Goal: Information Seeking & Learning: Find specific fact

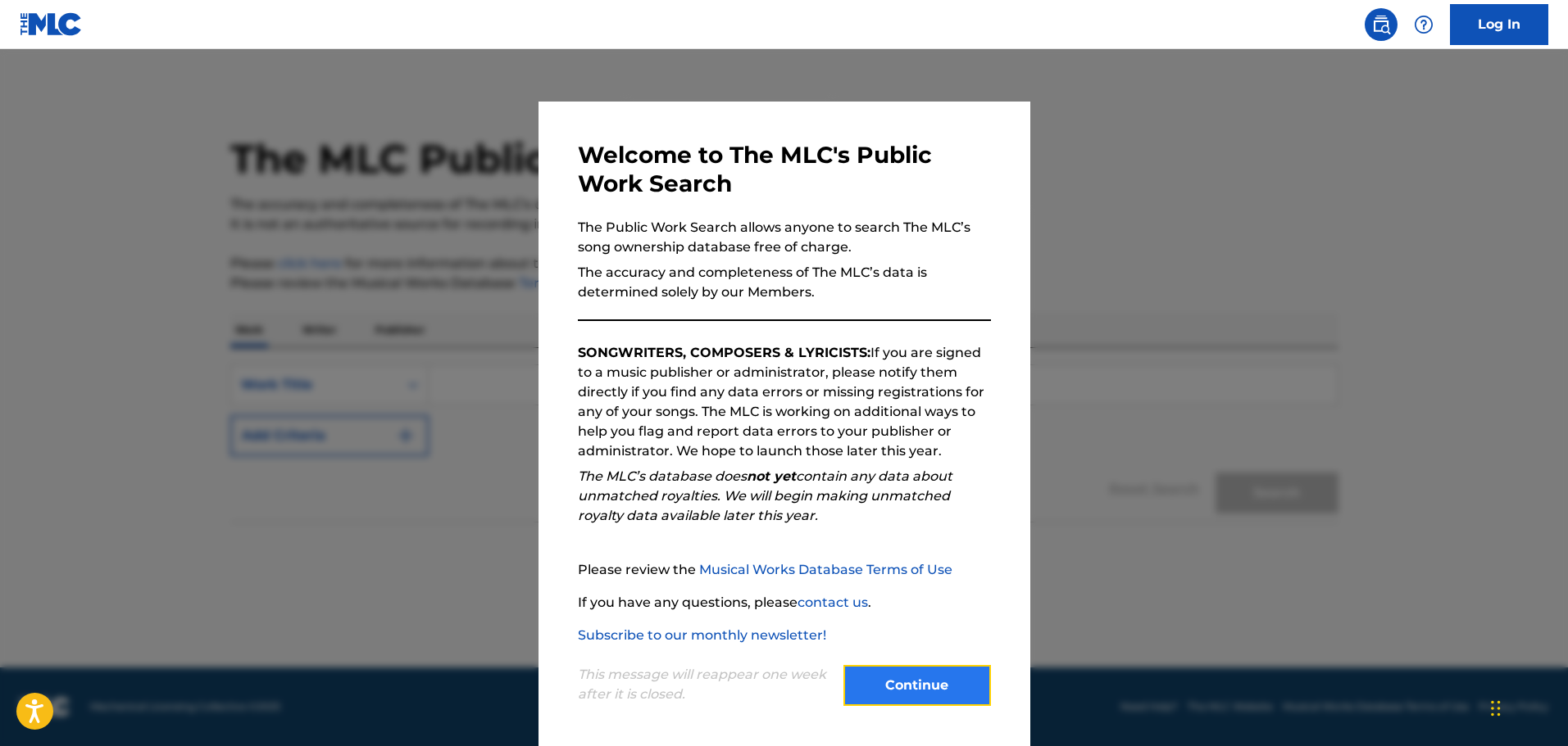
click at [905, 682] on button "Continue" at bounding box center [916, 686] width 147 height 41
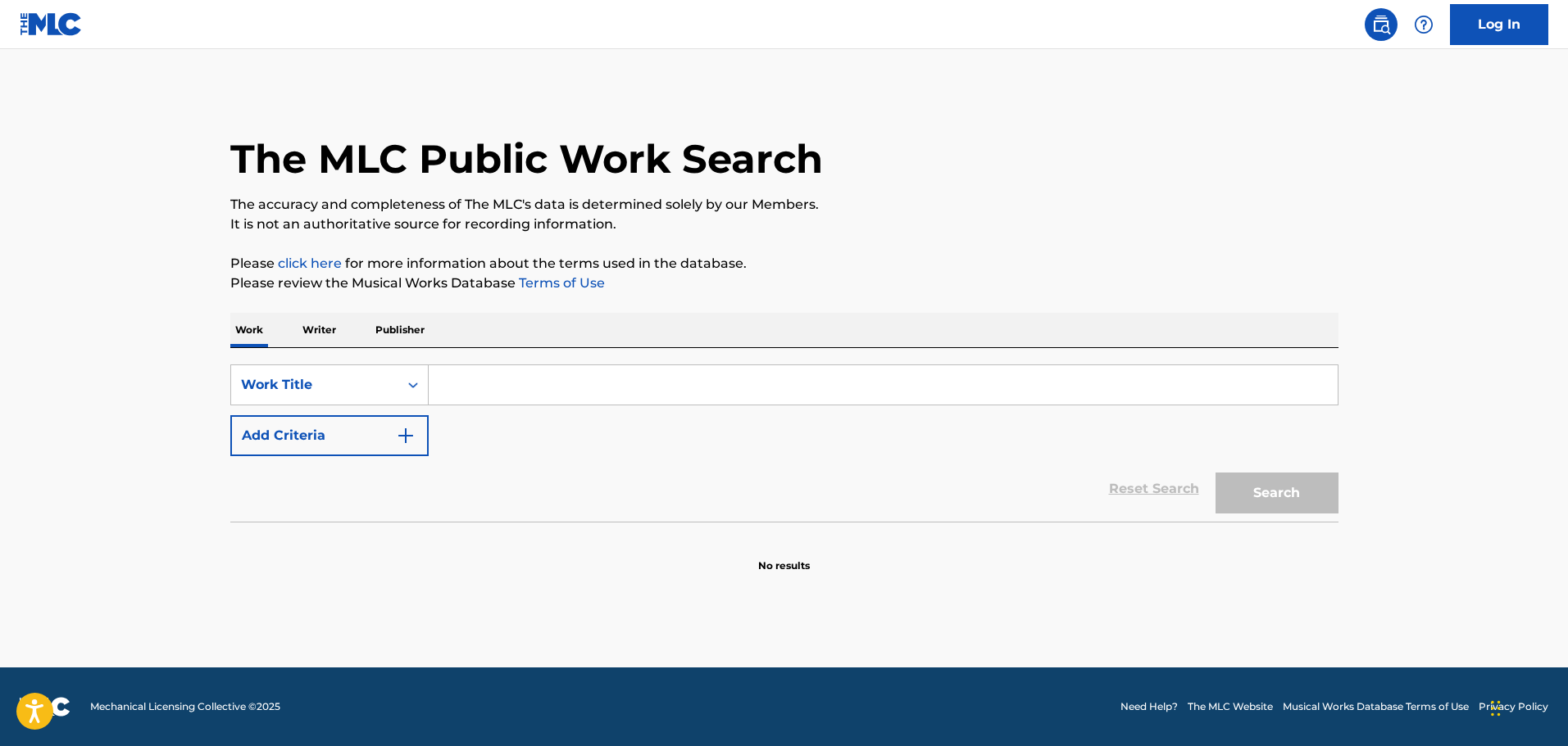
drag, startPoint x: 614, startPoint y: 396, endPoint x: 644, endPoint y: 398, distance: 30.1
click at [616, 396] on input "Search Form" at bounding box center [882, 385] width 908 height 39
paste input "Intro: "Let's renew ourselves now...""
click at [1285, 491] on button "Search" at bounding box center [1276, 493] width 123 height 41
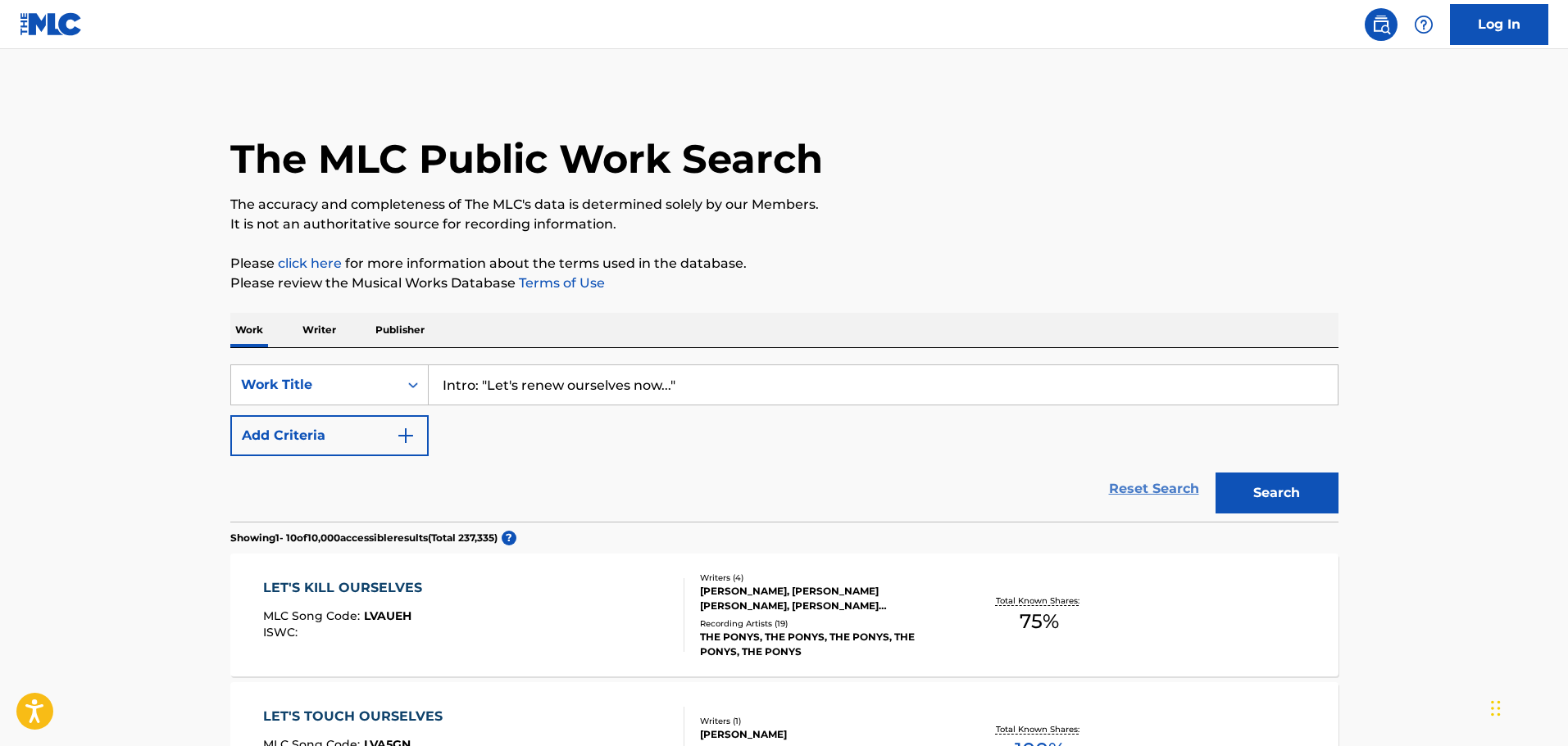
scroll to position [164, 0]
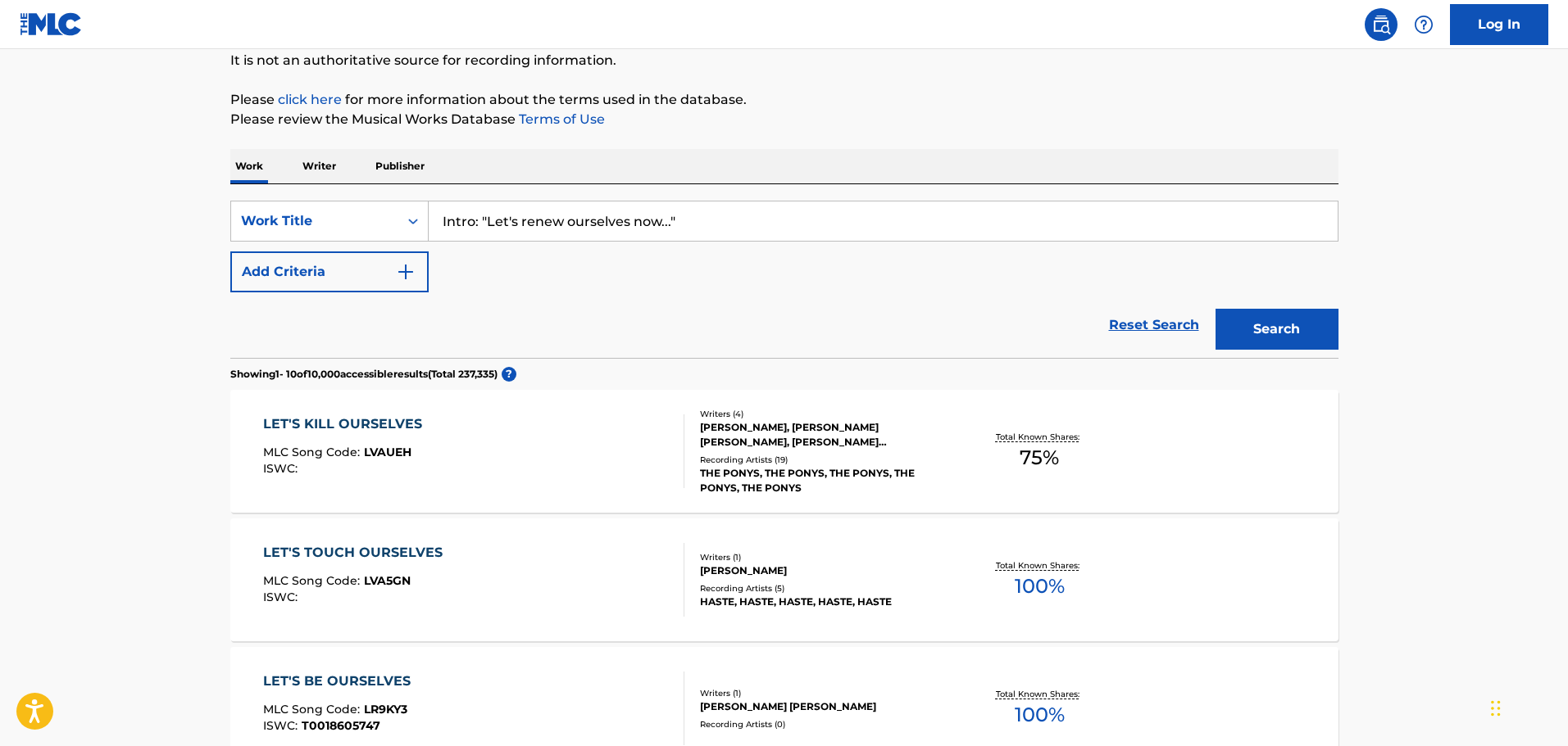
drag, startPoint x: 484, startPoint y: 219, endPoint x: 149, endPoint y: 227, distance: 335.1
click at [785, 230] on input "Let's renew ourselves now..."" at bounding box center [882, 221] width 908 height 39
type input "Let's renew ourselves now"
click at [1215, 309] on button "Search" at bounding box center [1276, 330] width 123 height 41
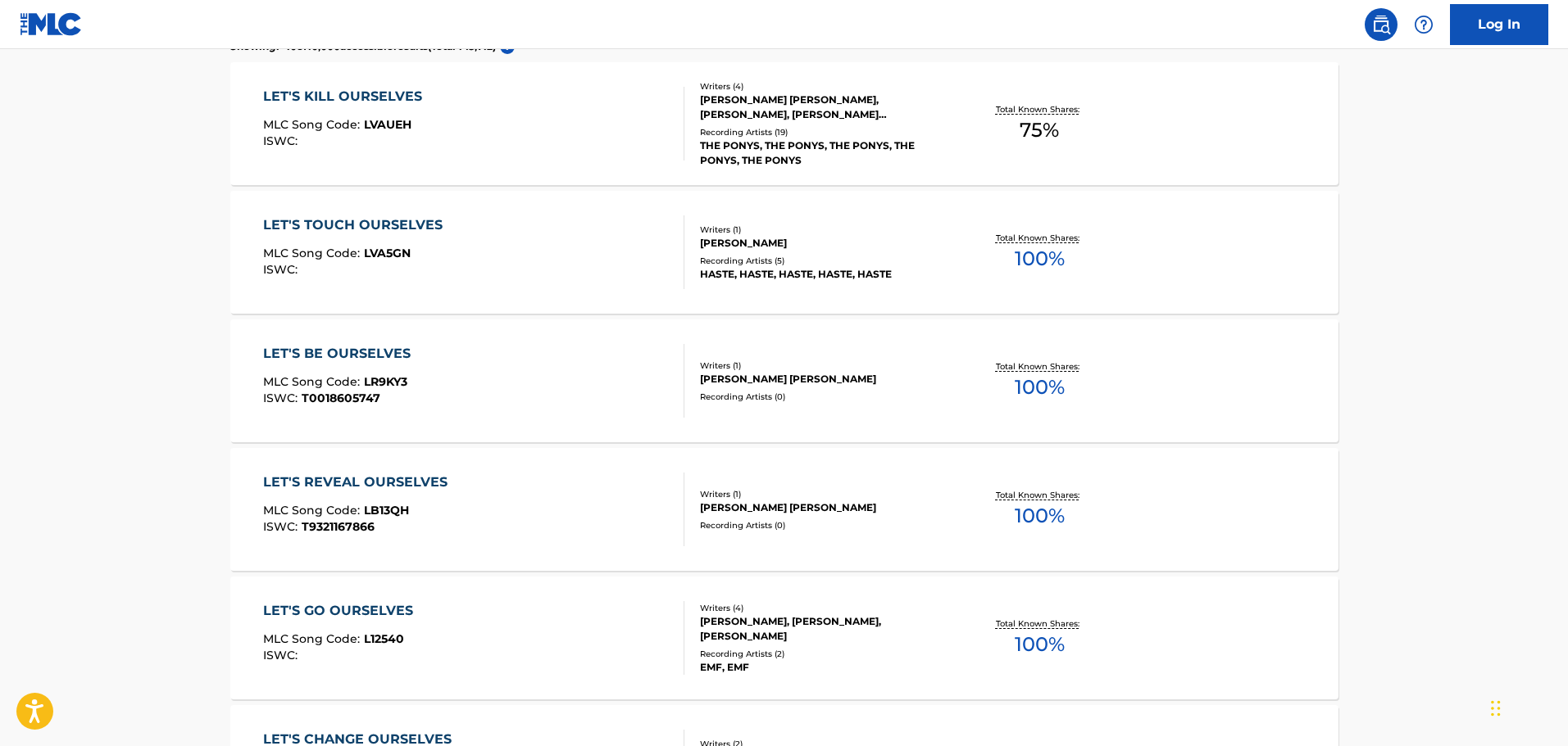
scroll to position [0, 0]
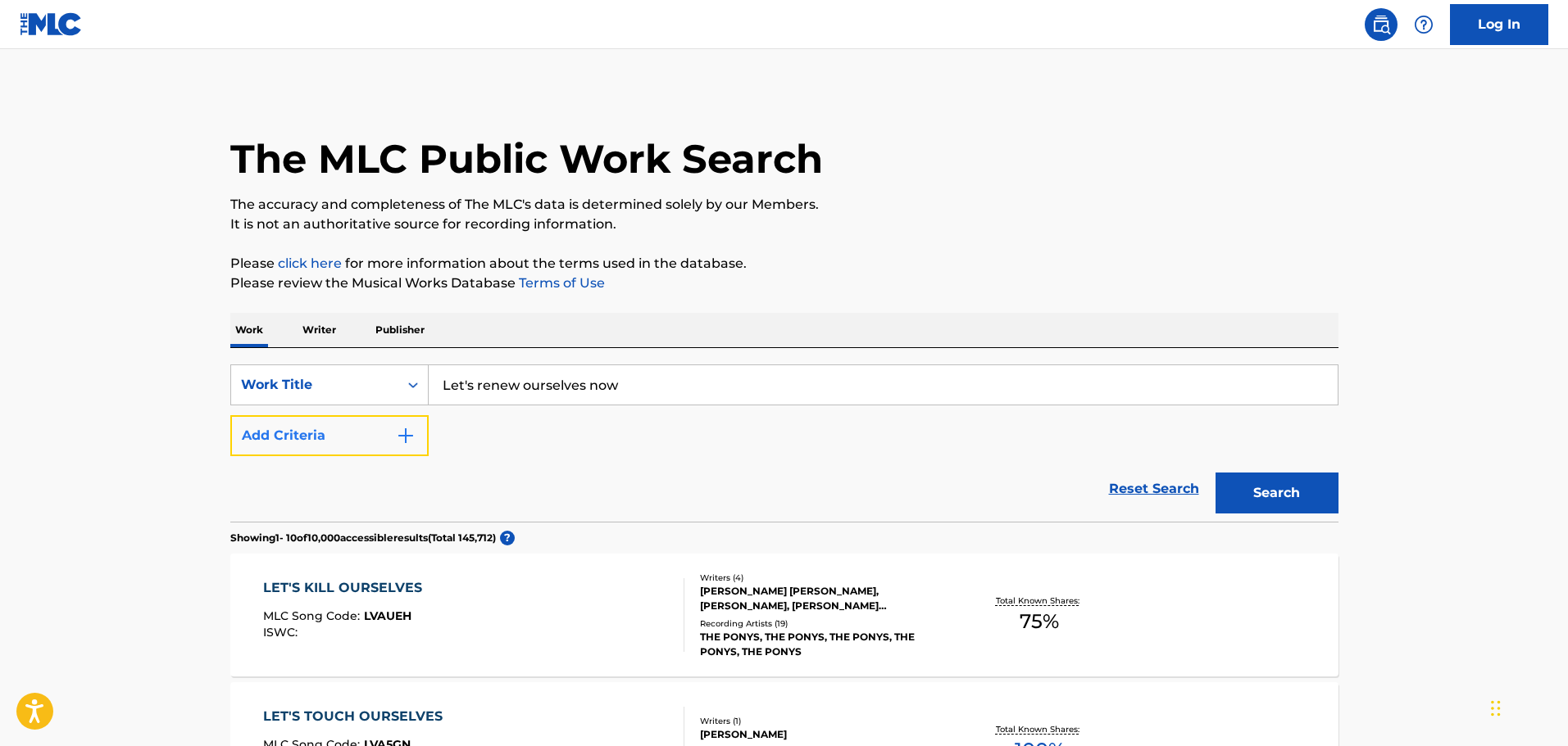
click at [399, 438] on img "Search Form" at bounding box center [406, 436] width 20 height 20
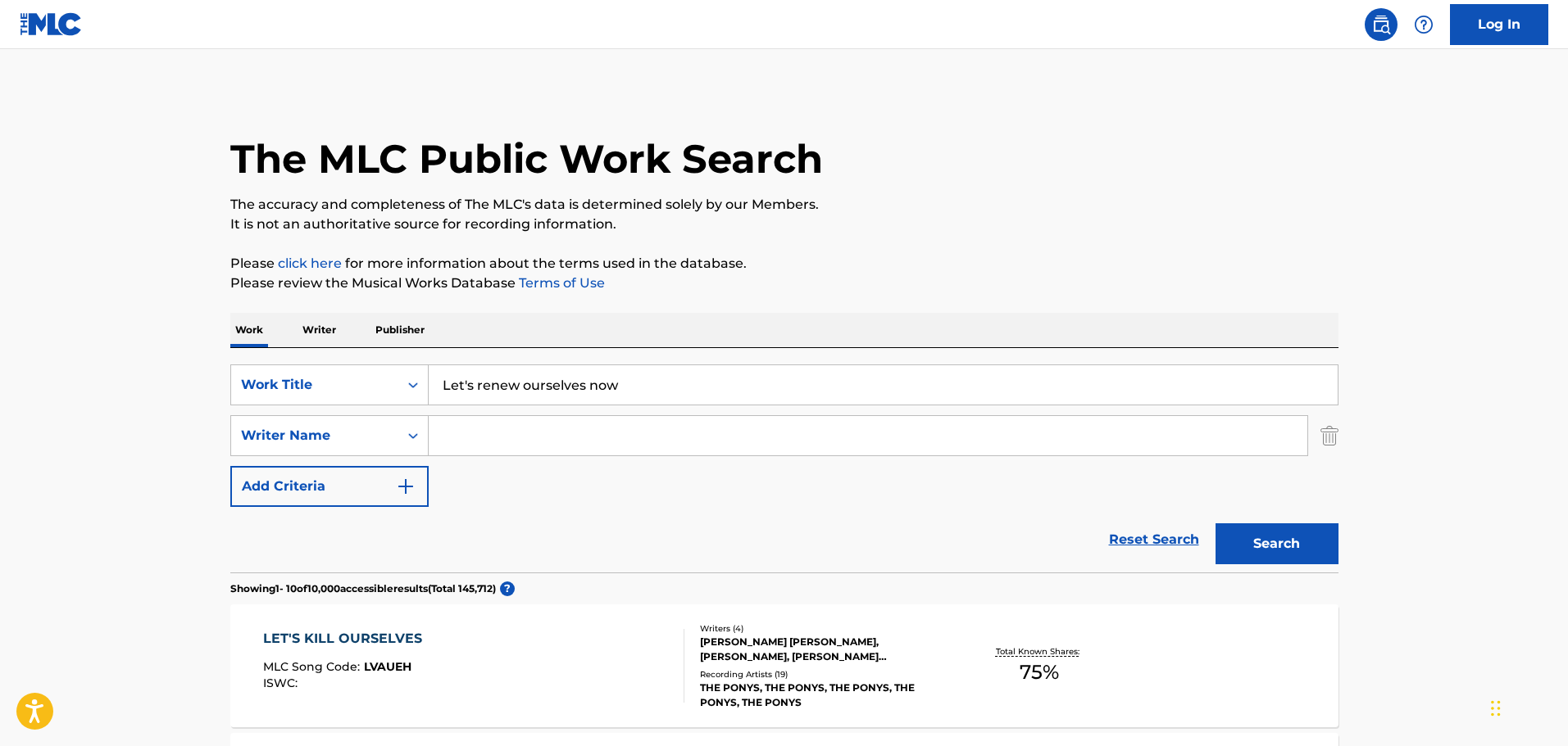
click at [538, 435] on input "Search Form" at bounding box center [867, 436] width 878 height 39
type input "cohen"
click at [1215, 524] on button "Search" at bounding box center [1276, 544] width 123 height 41
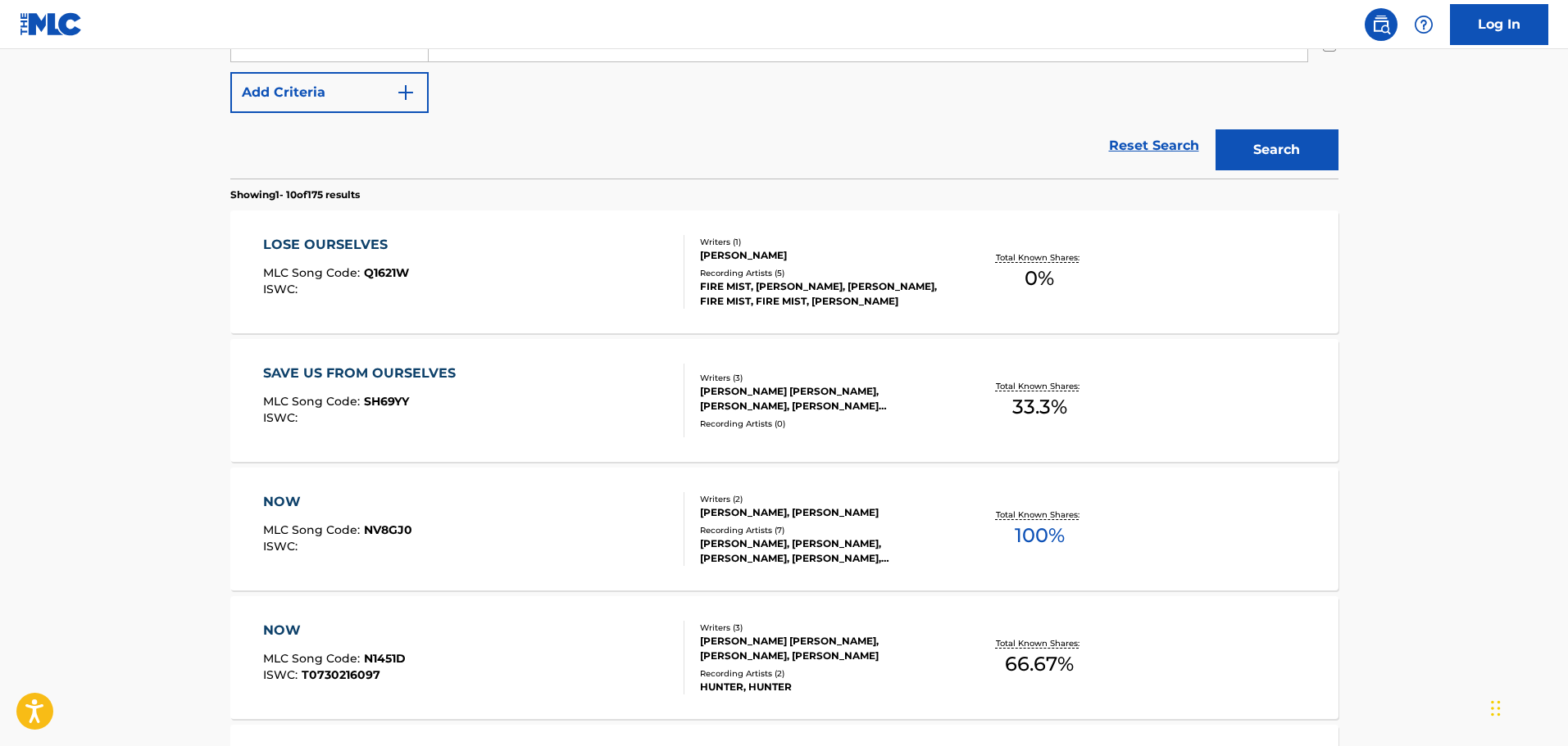
scroll to position [410, 0]
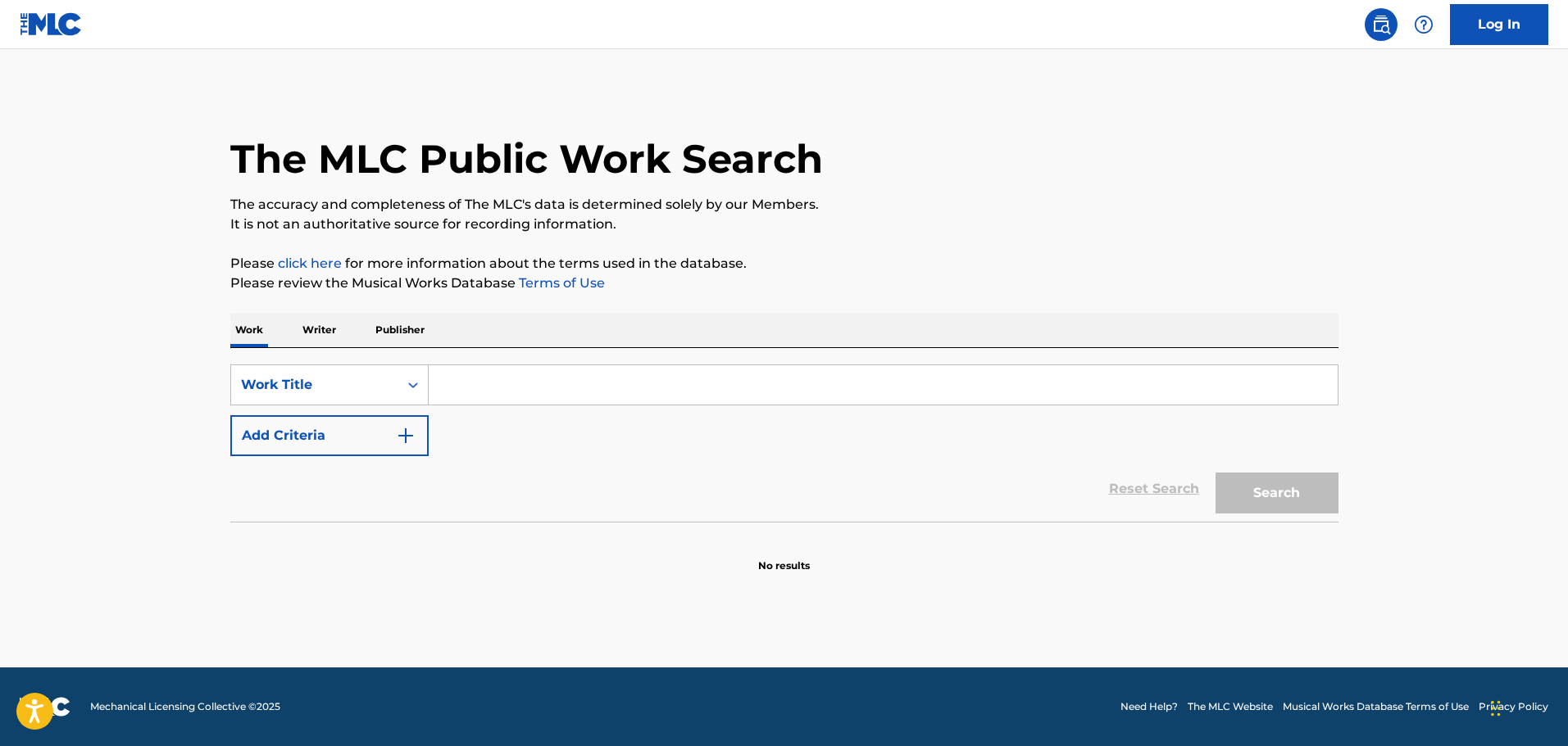
click at [565, 396] on input "Search Form" at bounding box center [882, 385] width 908 height 39
paste input "Seems So Long Ago, [GEOGRAPHIC_DATA]"
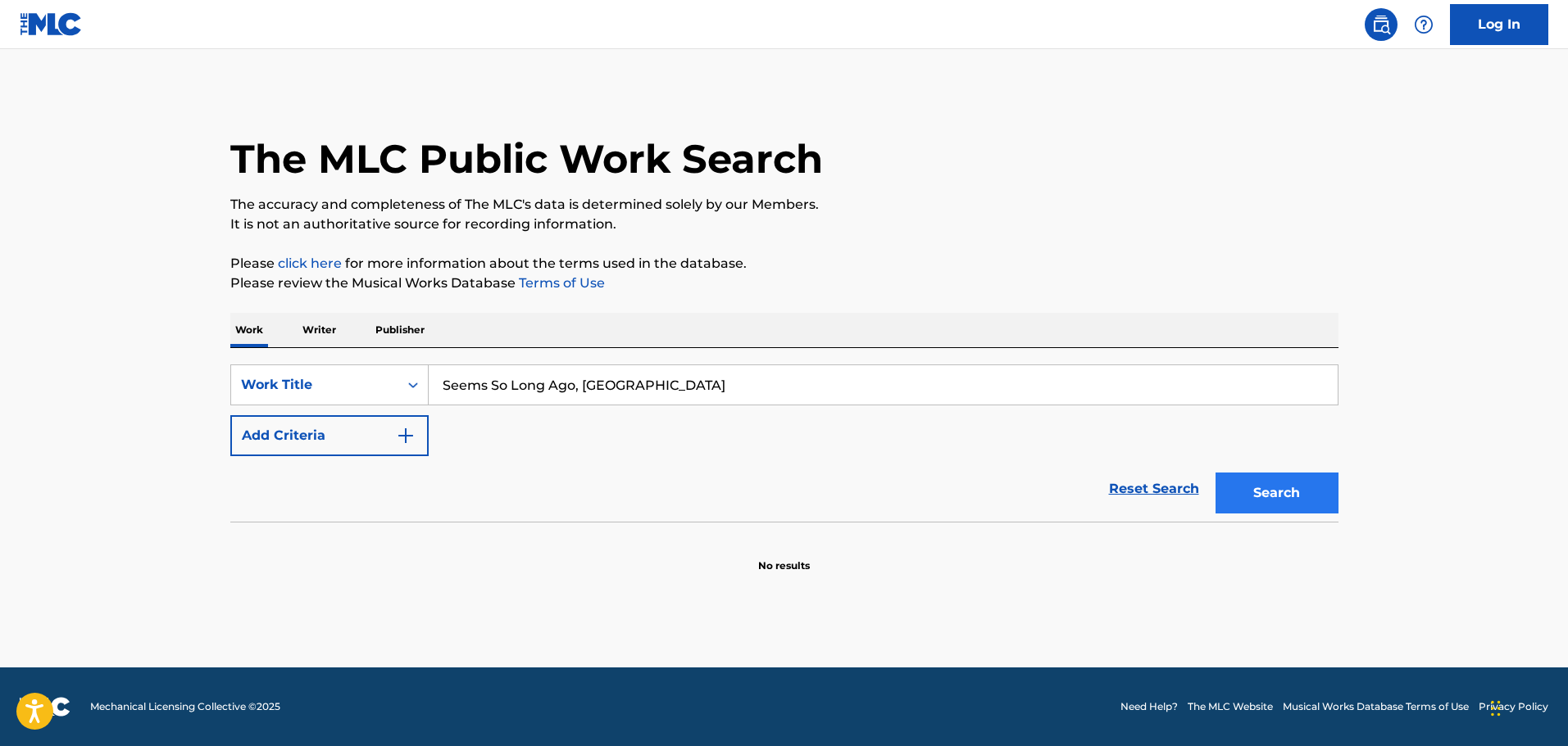
type input "Seems So Long Ago, [GEOGRAPHIC_DATA]"
click at [1276, 499] on button "Search" at bounding box center [1276, 493] width 123 height 41
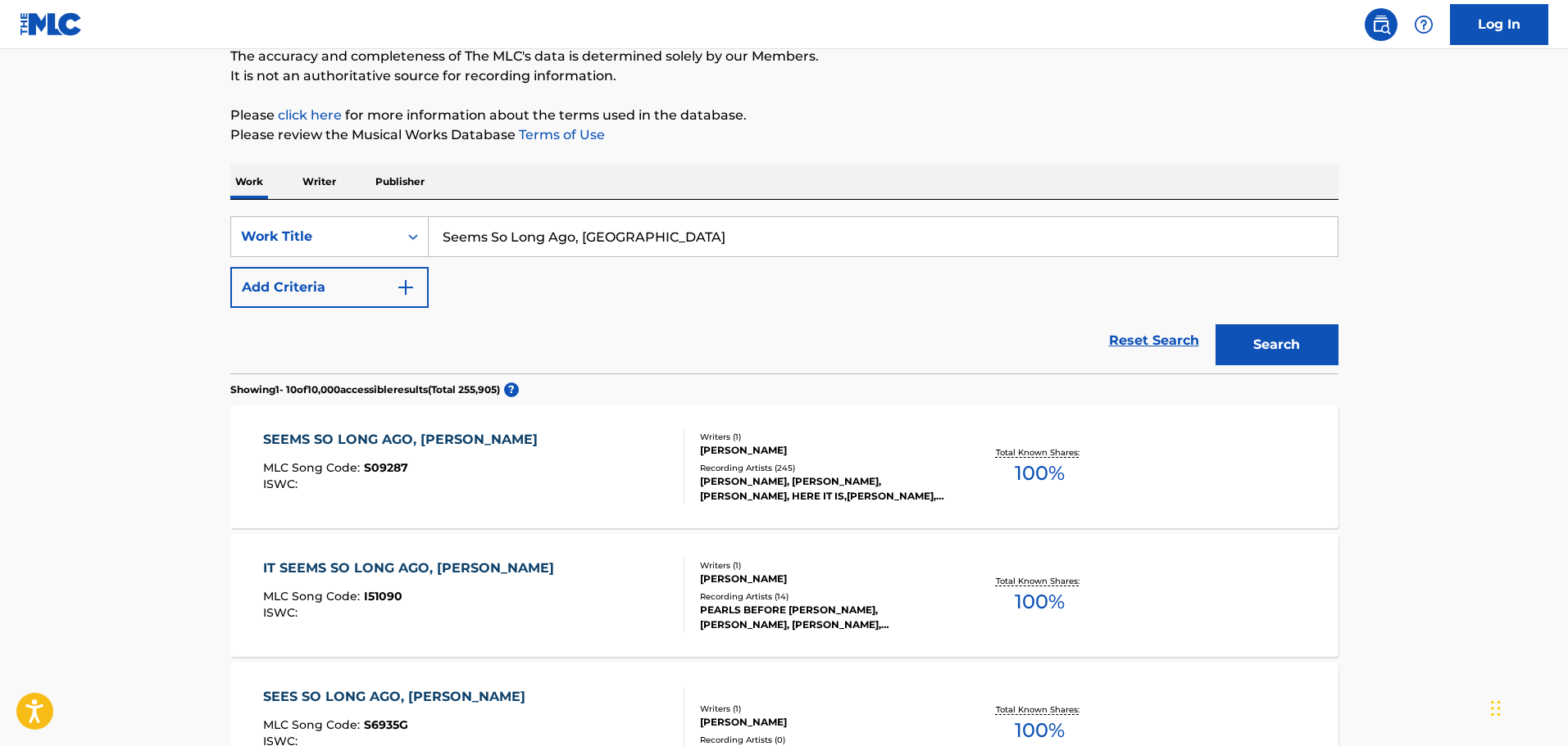
scroll to position [164, 0]
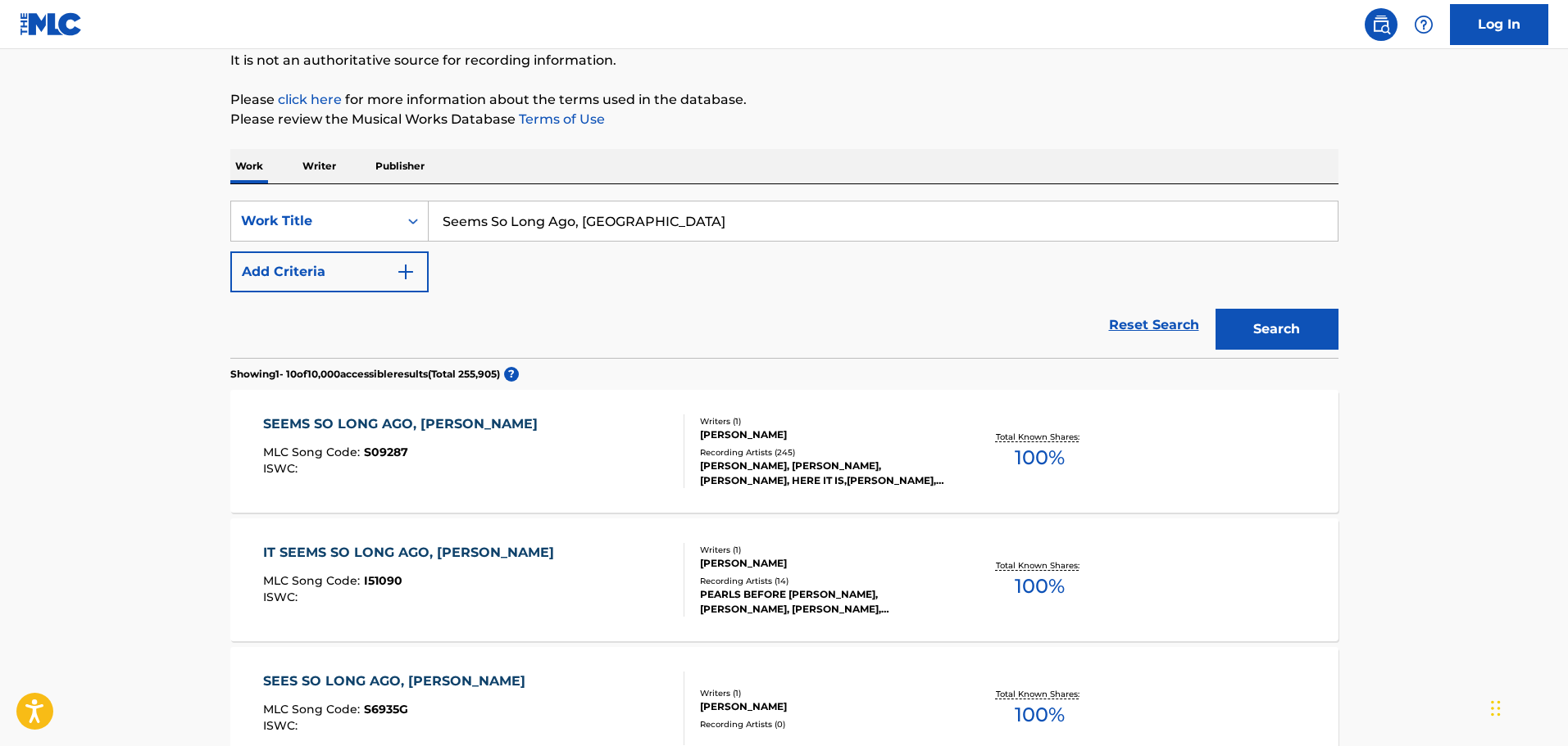
click at [755, 452] on div "Recording Artists ( 245 )" at bounding box center [824, 452] width 248 height 13
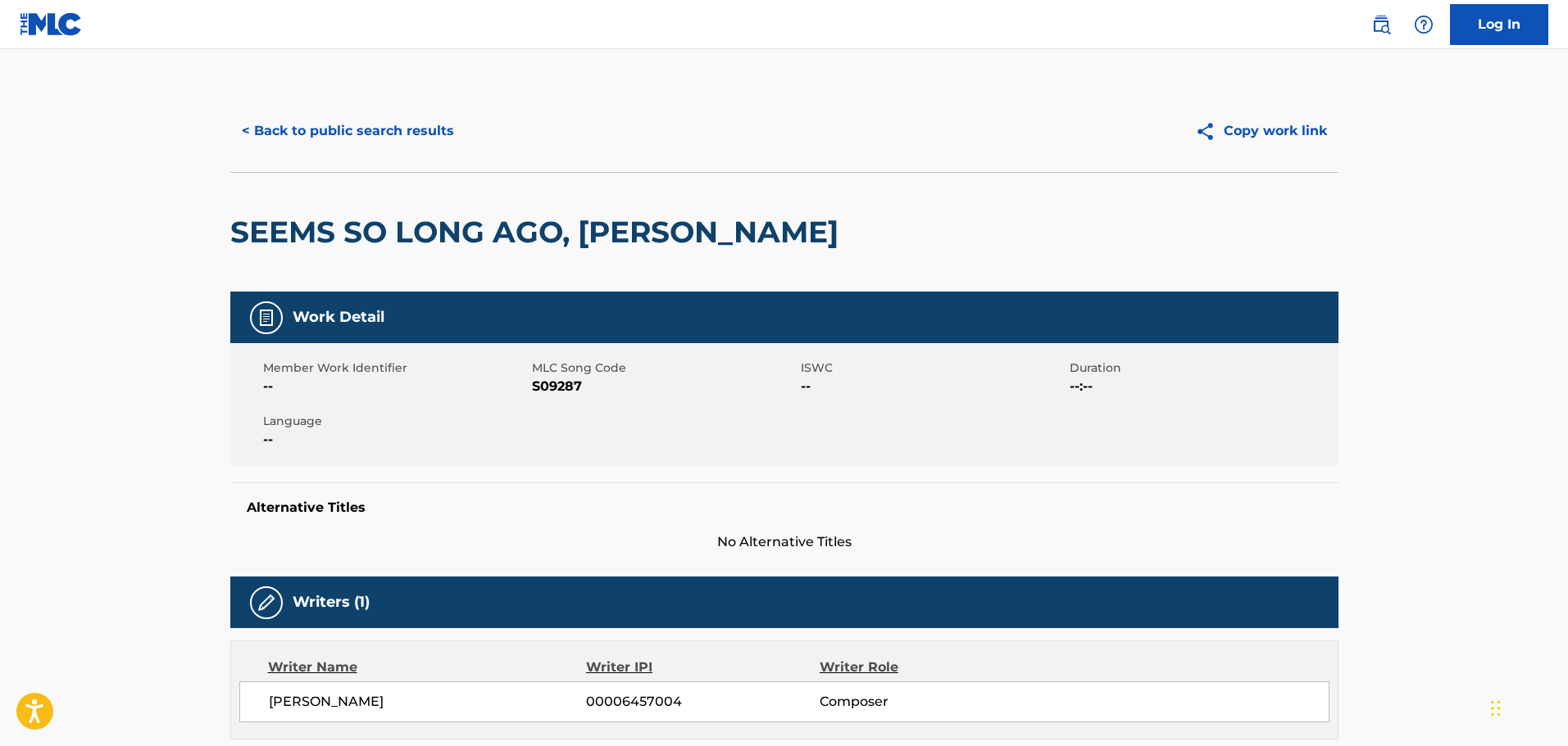
click at [567, 386] on span "S09287" at bounding box center [663, 386] width 264 height 20
copy span "S09287"
